Goal: Task Accomplishment & Management: Use online tool/utility

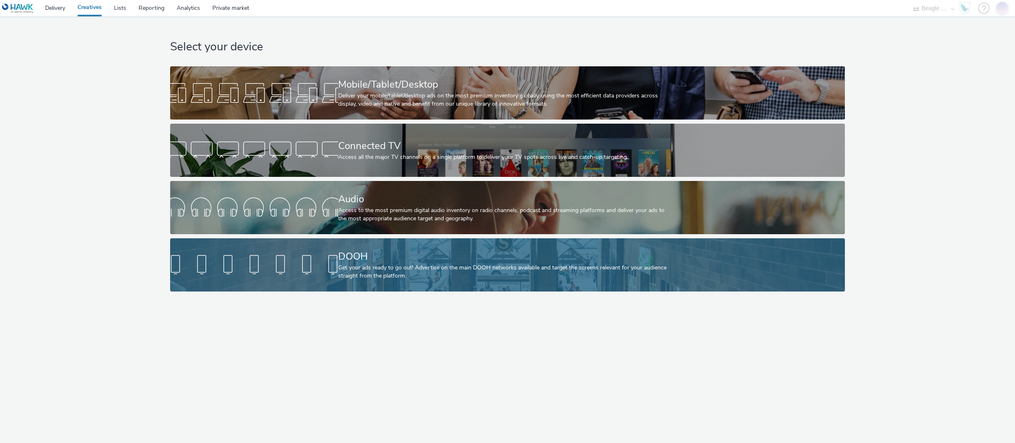
click at [496, 274] on div "Get your ads ready to go out! Advertise on the main DOOH networks available and…" at bounding box center [506, 272] width 336 height 17
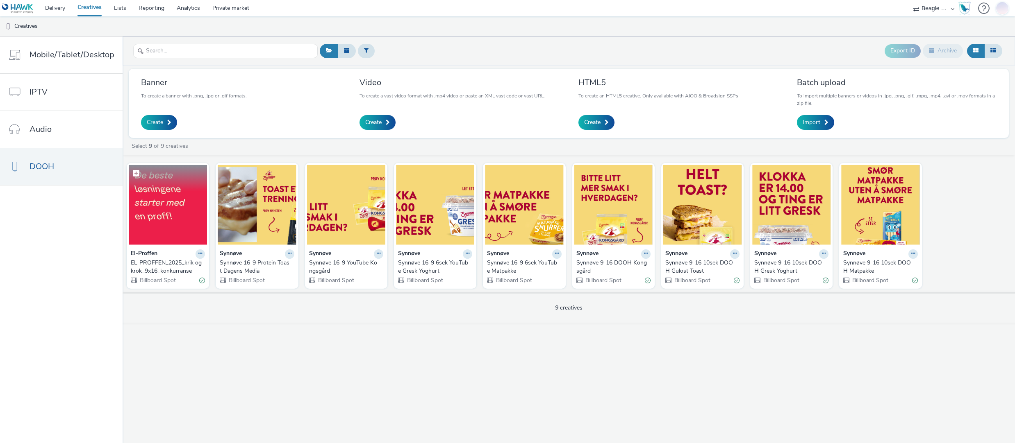
click at [186, 212] on img at bounding box center [168, 205] width 78 height 80
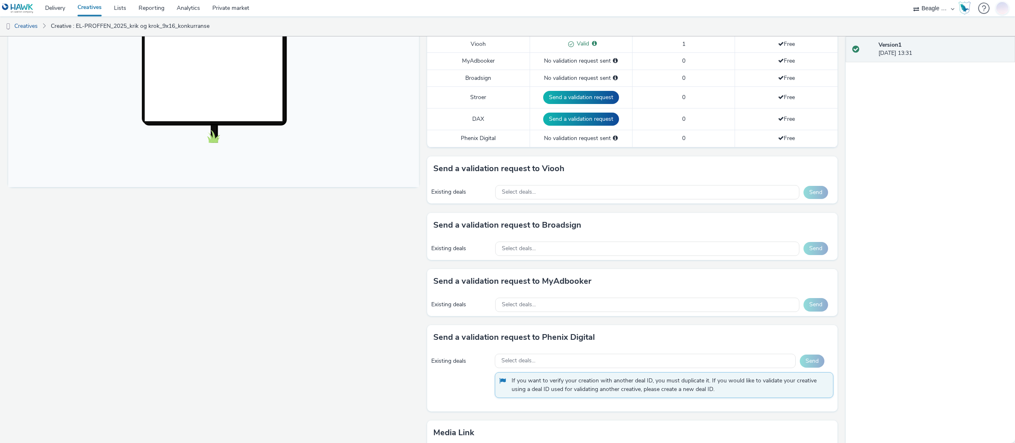
scroll to position [41, 0]
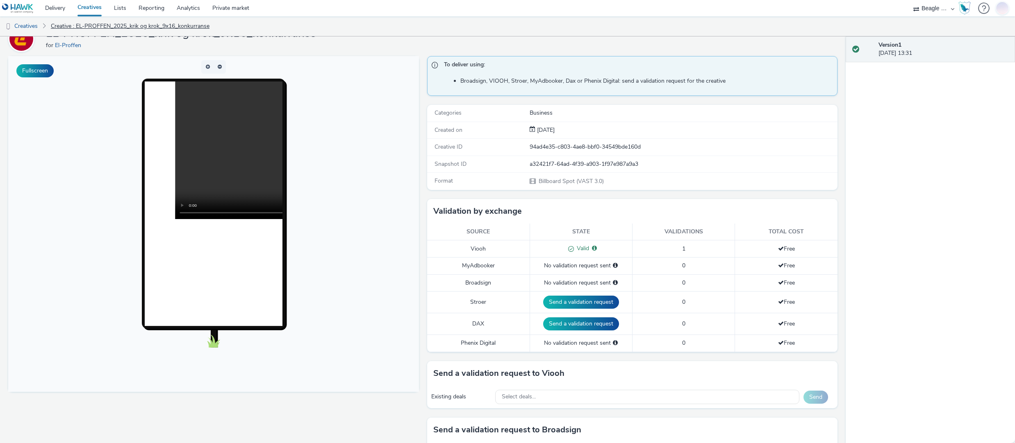
click at [77, 21] on link "Creative : EL-PROFFEN_2025_krik og krok_9x16_konkurranse" at bounding box center [130, 26] width 167 height 20
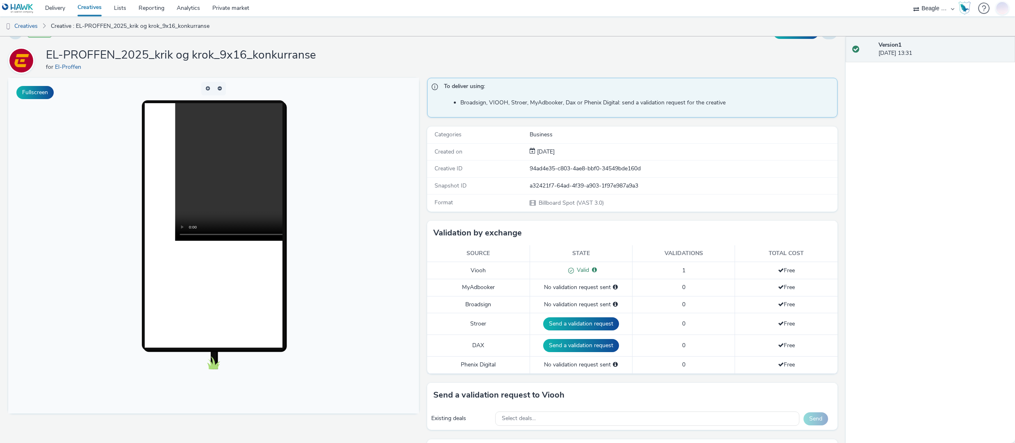
scroll to position [0, 0]
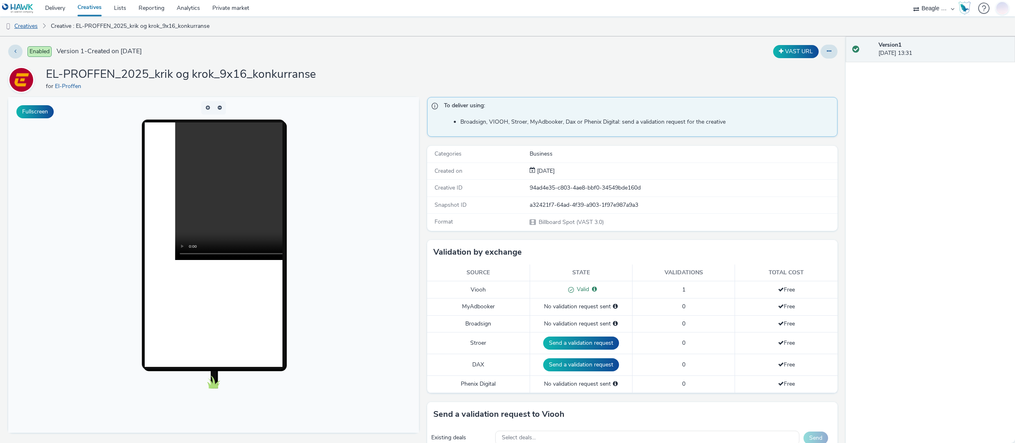
click at [37, 24] on link "Creatives" at bounding box center [21, 26] width 42 height 20
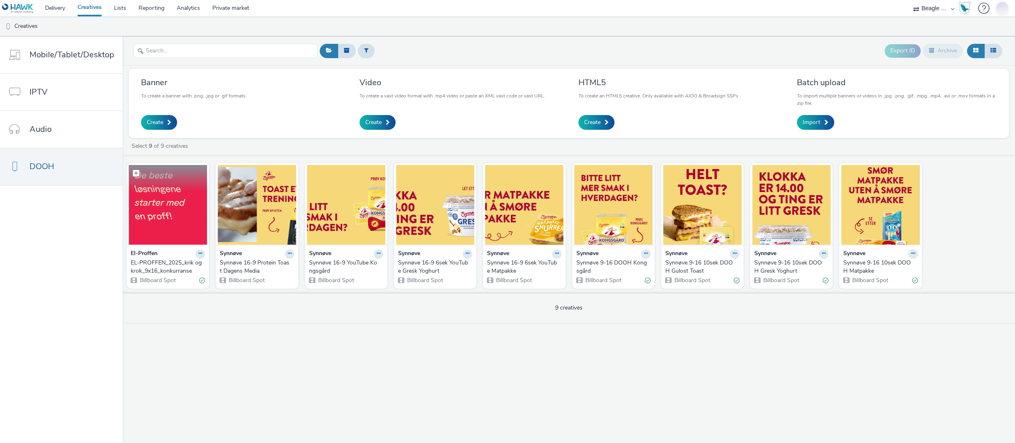
click at [188, 223] on img at bounding box center [168, 205] width 78 height 80
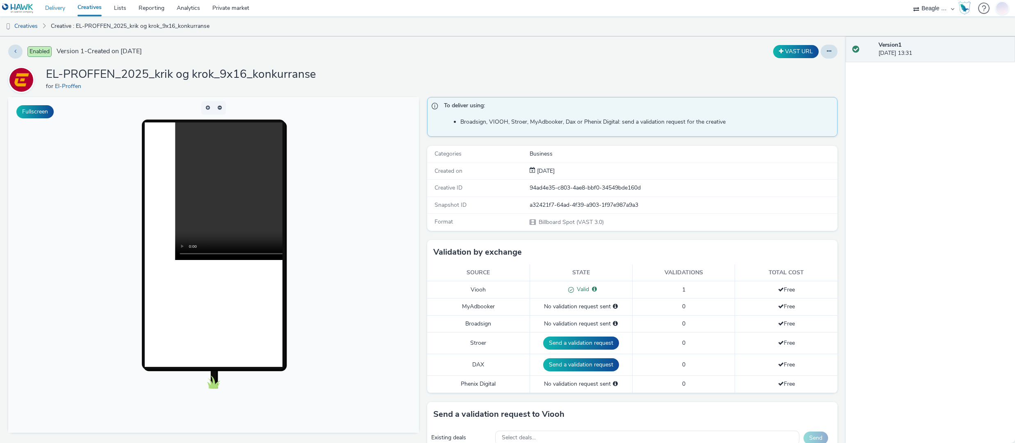
click at [59, 10] on link "Delivery" at bounding box center [55, 8] width 32 height 16
